Goal: Transaction & Acquisition: Purchase product/service

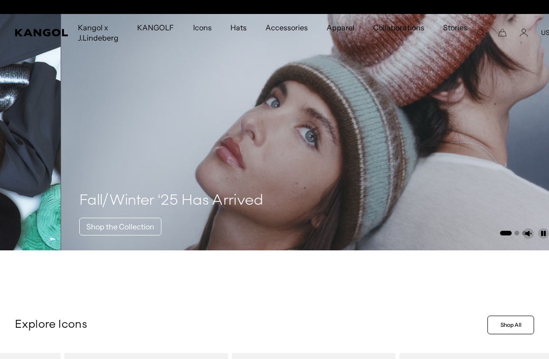
scroll to position [0, 192]
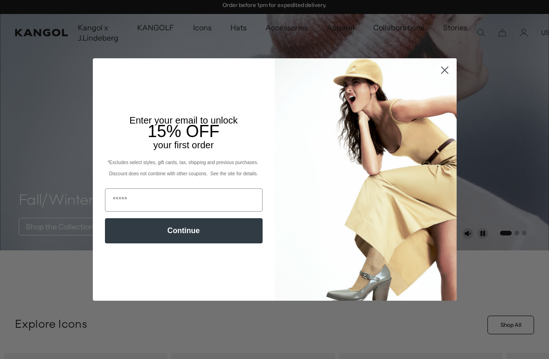
click at [444, 64] on circle "Close dialog" at bounding box center [443, 69] width 15 height 15
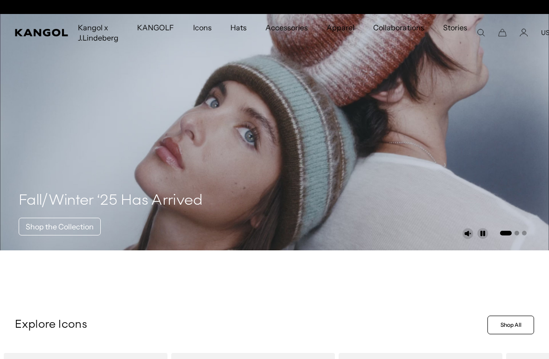
click at [440, 87] on circle "Close dialog" at bounding box center [443, 94] width 15 height 15
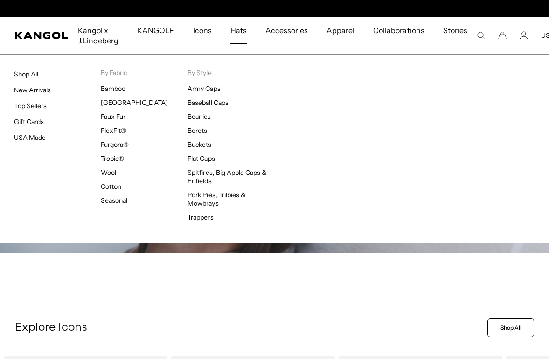
scroll to position [0, 0]
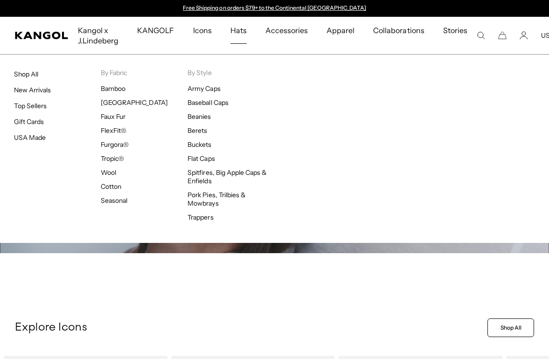
click at [237, 32] on span "Hats" at bounding box center [238, 30] width 16 height 27
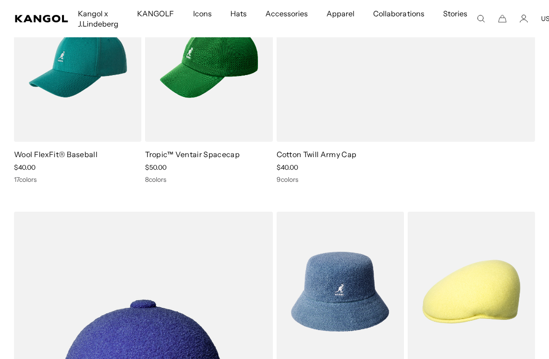
scroll to position [395, 0]
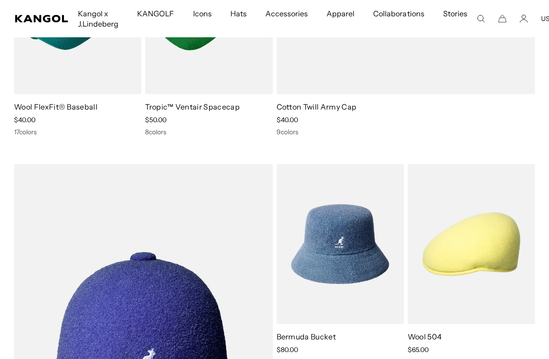
click at [0, 0] on img at bounding box center [0, 0] width 0 height 0
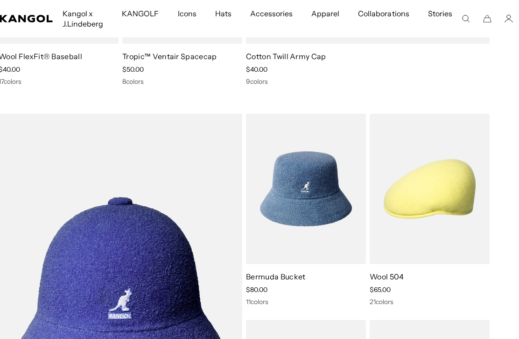
scroll to position [425, 15]
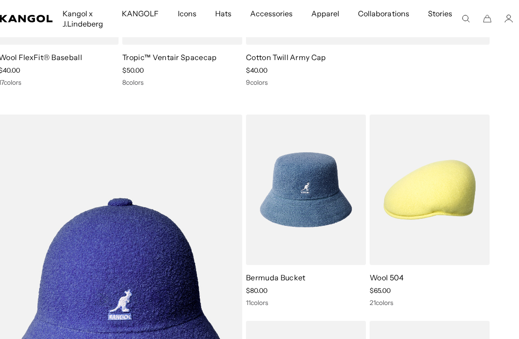
click at [0, 0] on img at bounding box center [0, 0] width 0 height 0
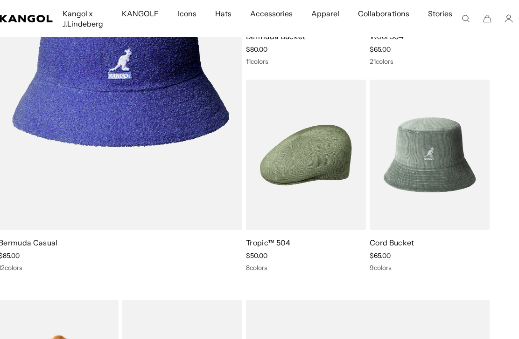
scroll to position [0, 192]
click at [0, 0] on img at bounding box center [0, 0] width 0 height 0
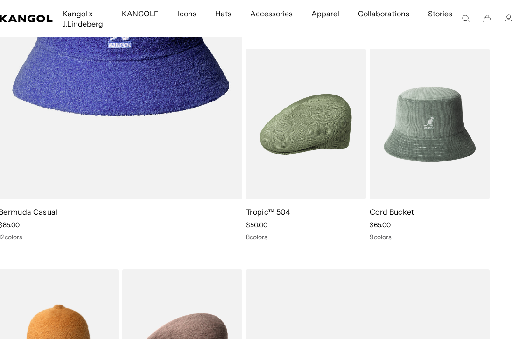
scroll to position [0, 0]
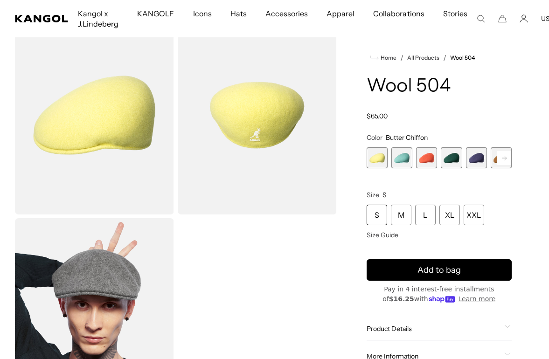
scroll to position [0, 192]
click at [261, 128] on img "Gallery Viewer" at bounding box center [257, 115] width 159 height 199
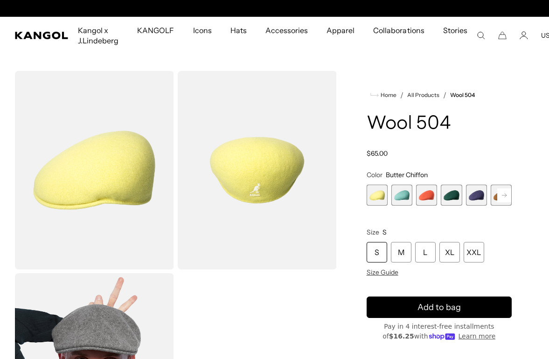
scroll to position [0, 192]
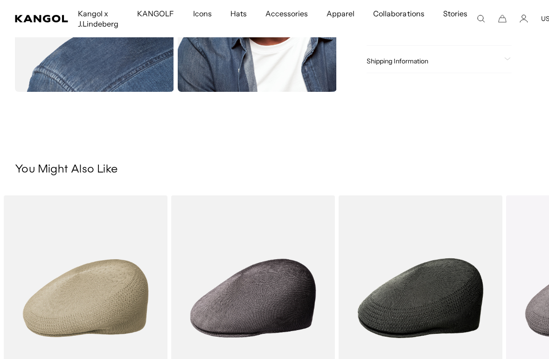
scroll to position [373, 0]
